Goal: Task Accomplishment & Management: Manage account settings

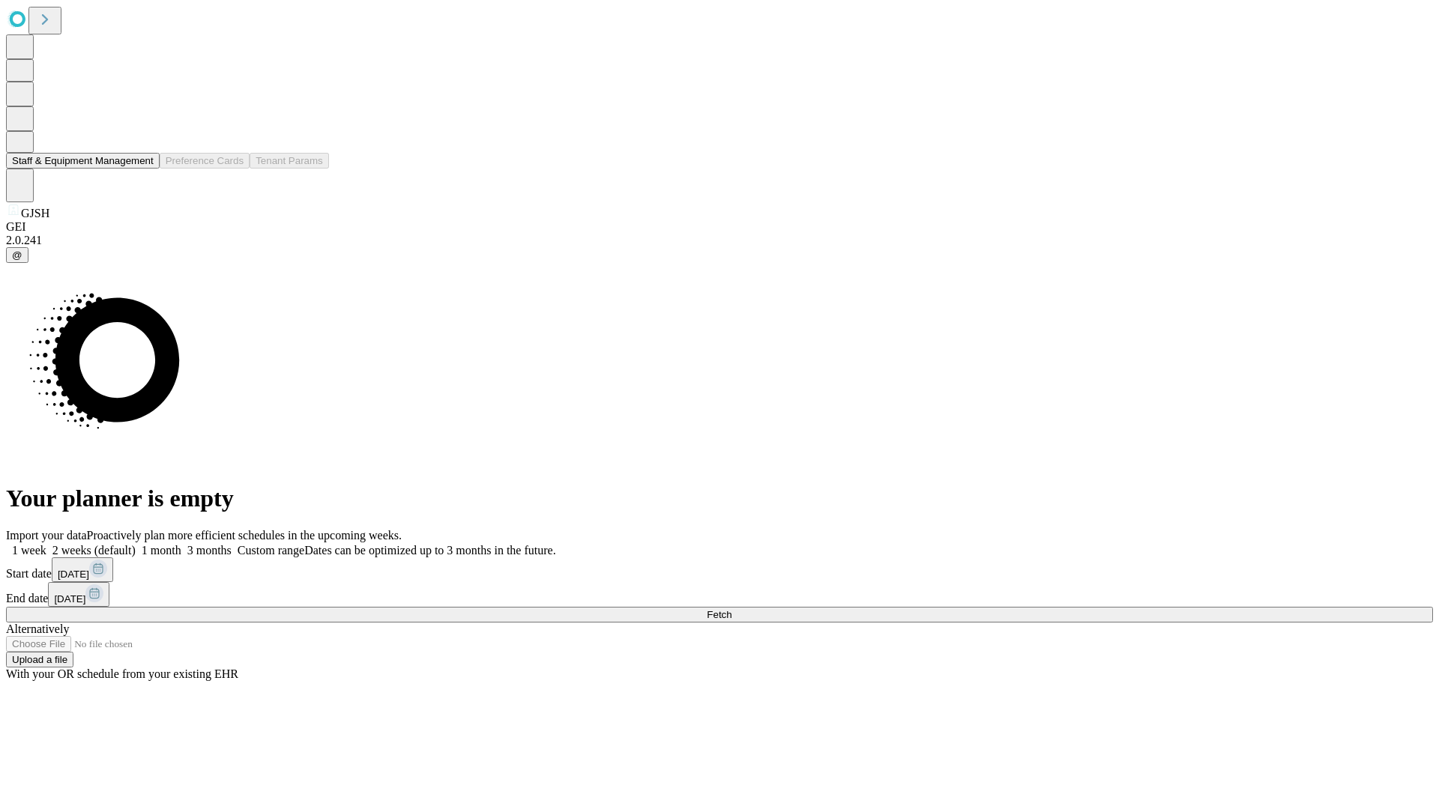
click at [143, 169] on button "Staff & Equipment Management" at bounding box center [83, 161] width 154 height 16
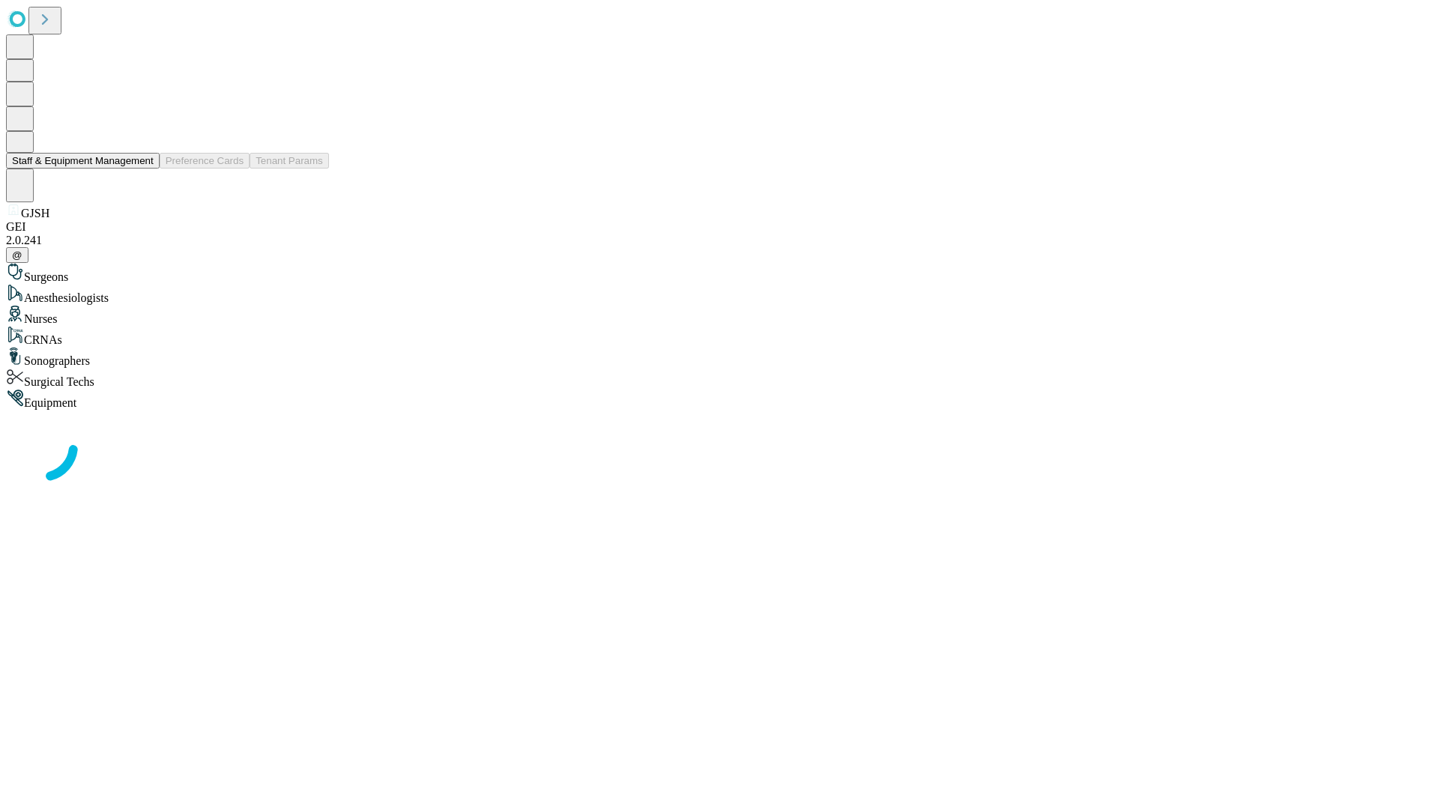
click at [143, 169] on button "Staff & Equipment Management" at bounding box center [83, 161] width 154 height 16
